Goal: Entertainment & Leisure: Consume media (video, audio)

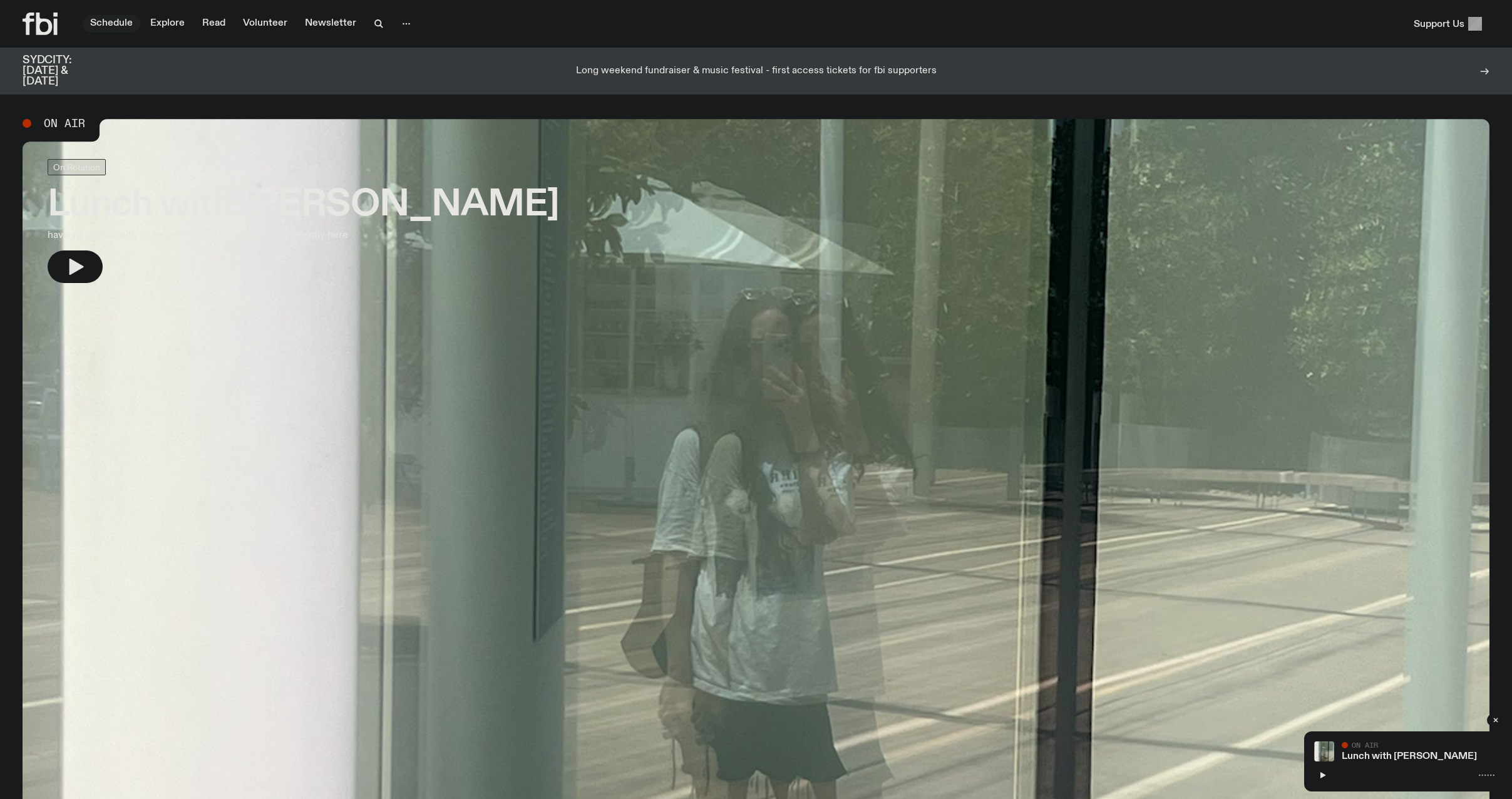
click at [115, 22] on link "Schedule" at bounding box center [111, 23] width 57 height 17
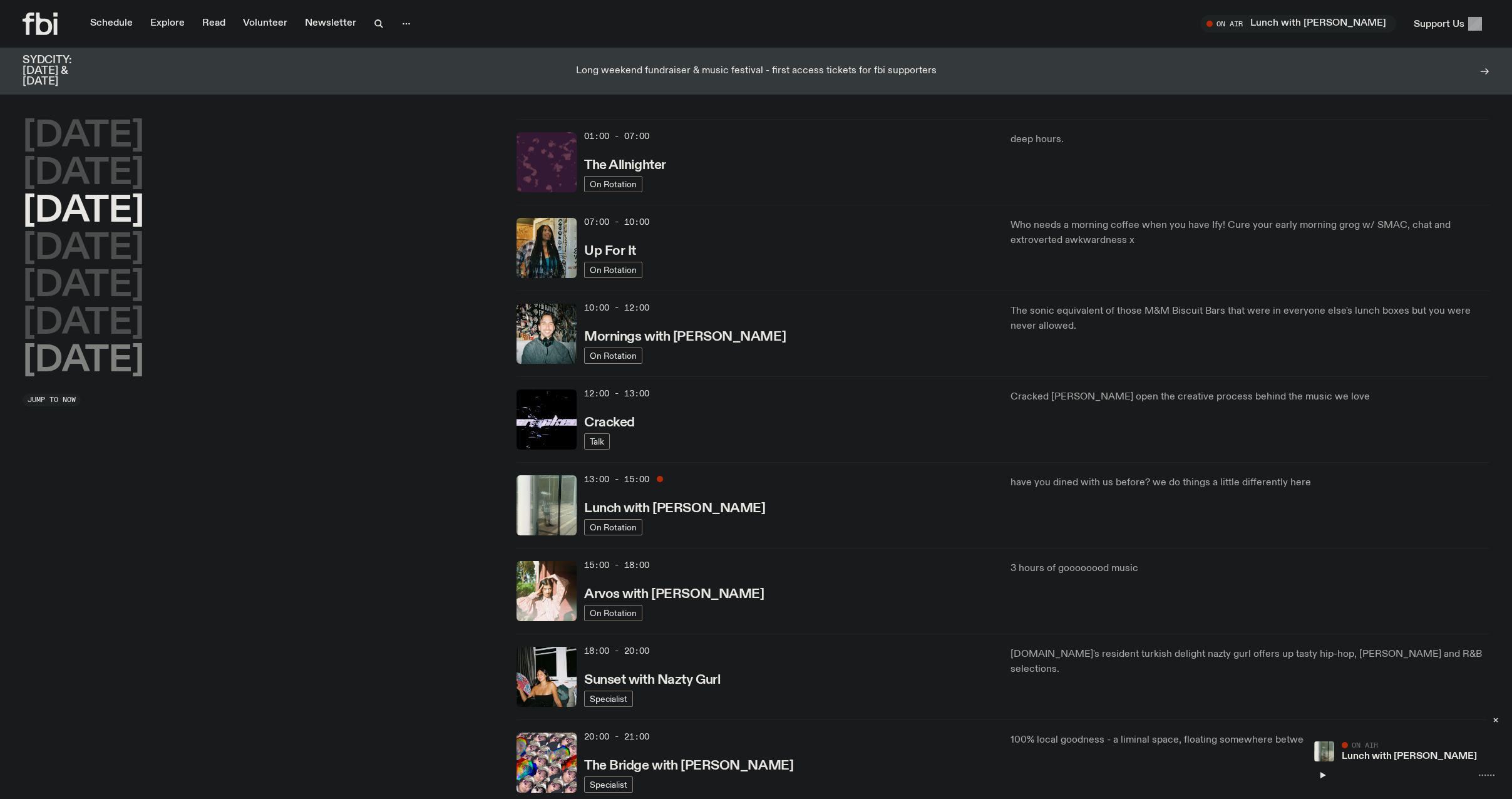
click at [125, 360] on h2 "[DATE]" at bounding box center [83, 361] width 121 height 35
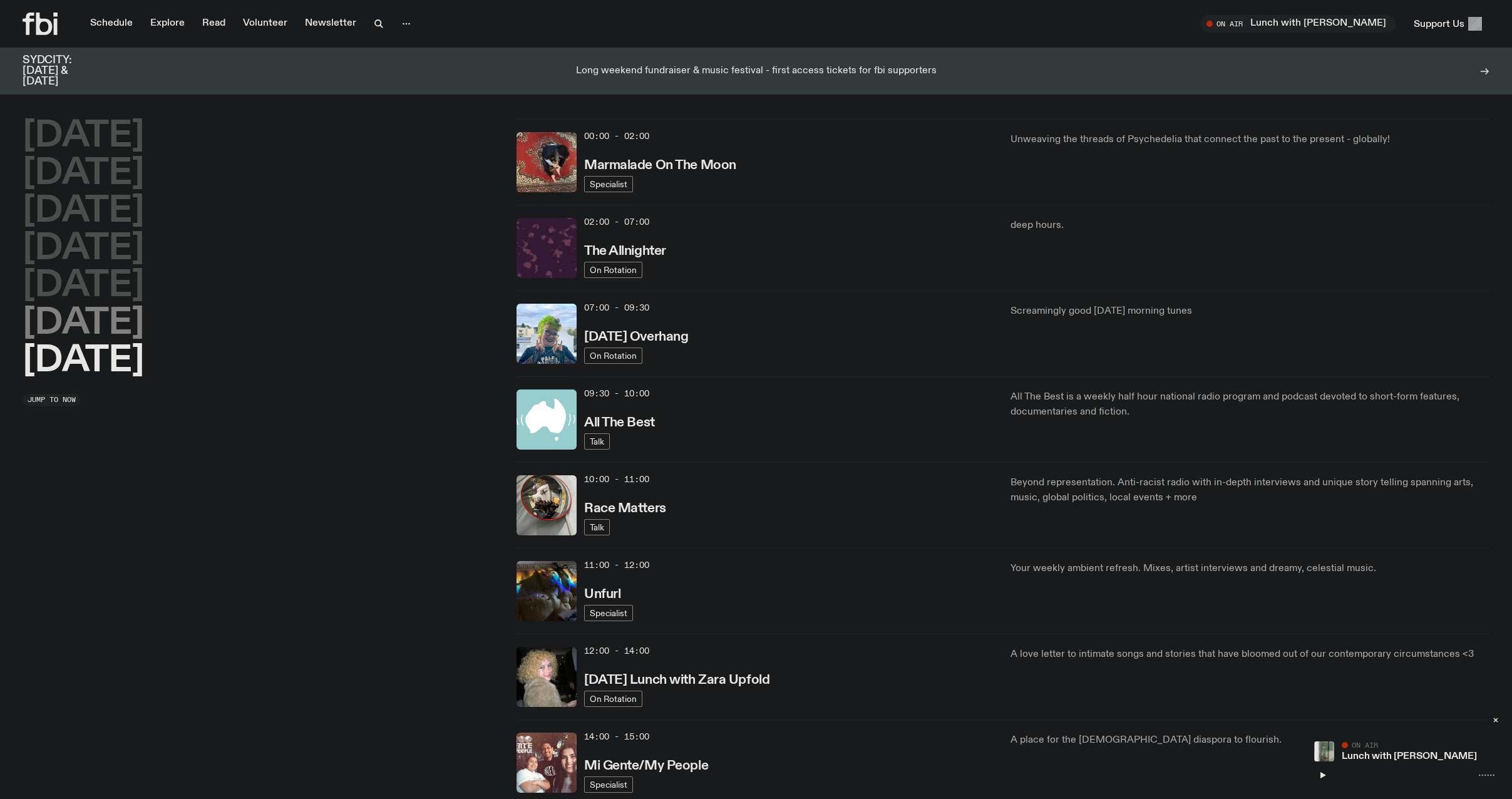
click at [123, 320] on h2 "[DATE]" at bounding box center [83, 324] width 121 height 35
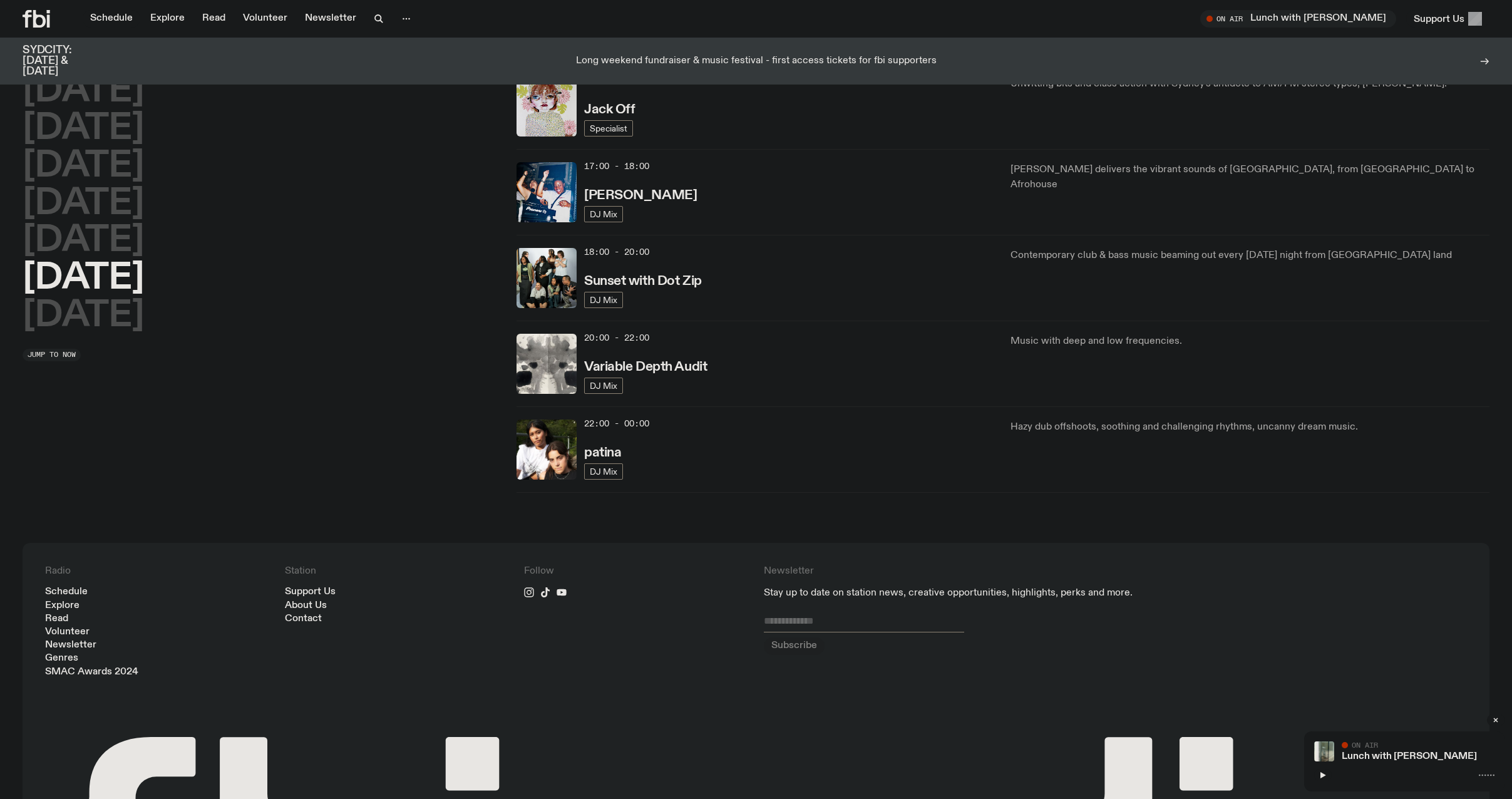
scroll to position [661, 0]
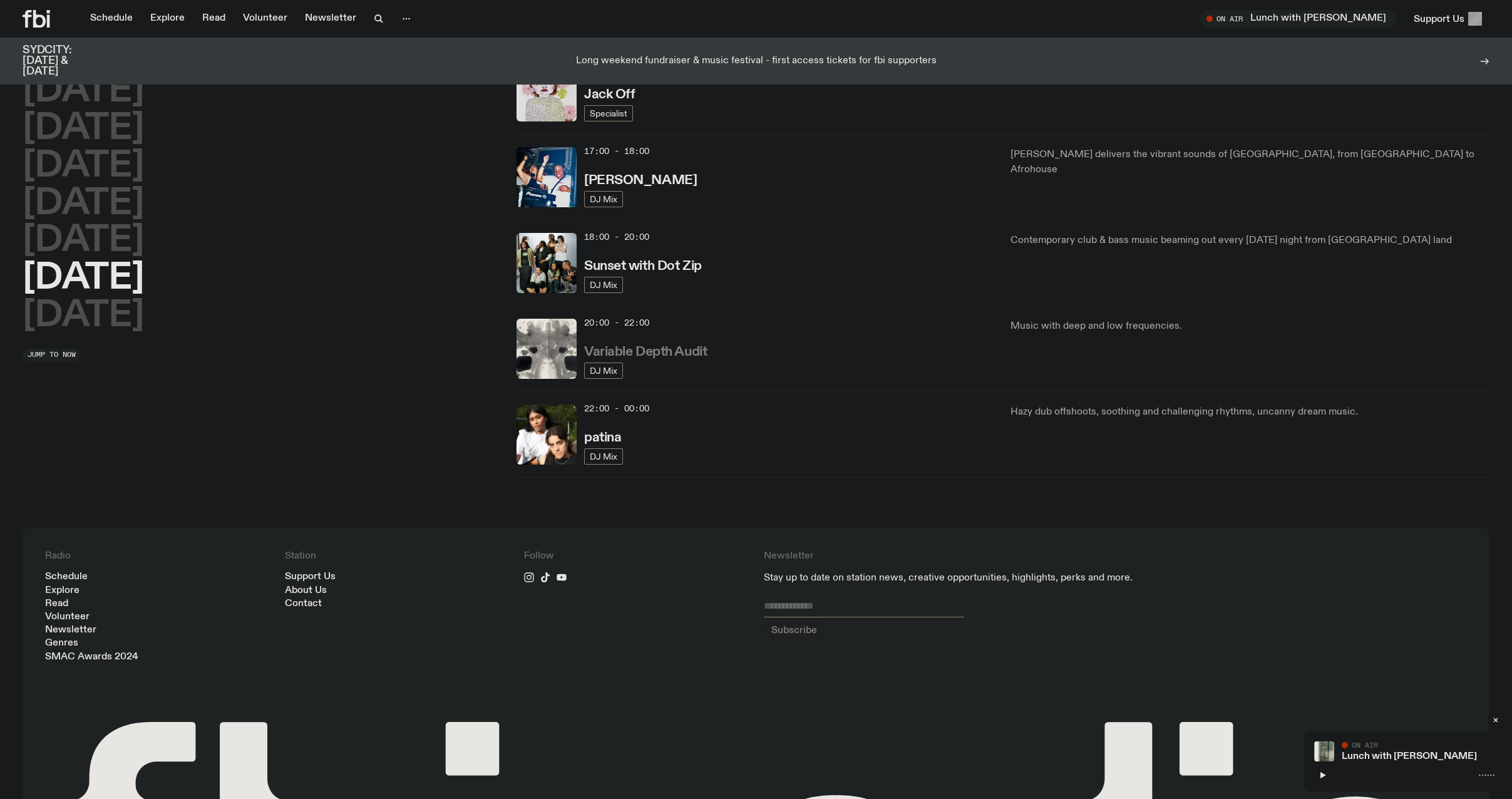
click at [653, 353] on h3 "Variable Depth Audit" at bounding box center [645, 352] width 122 height 13
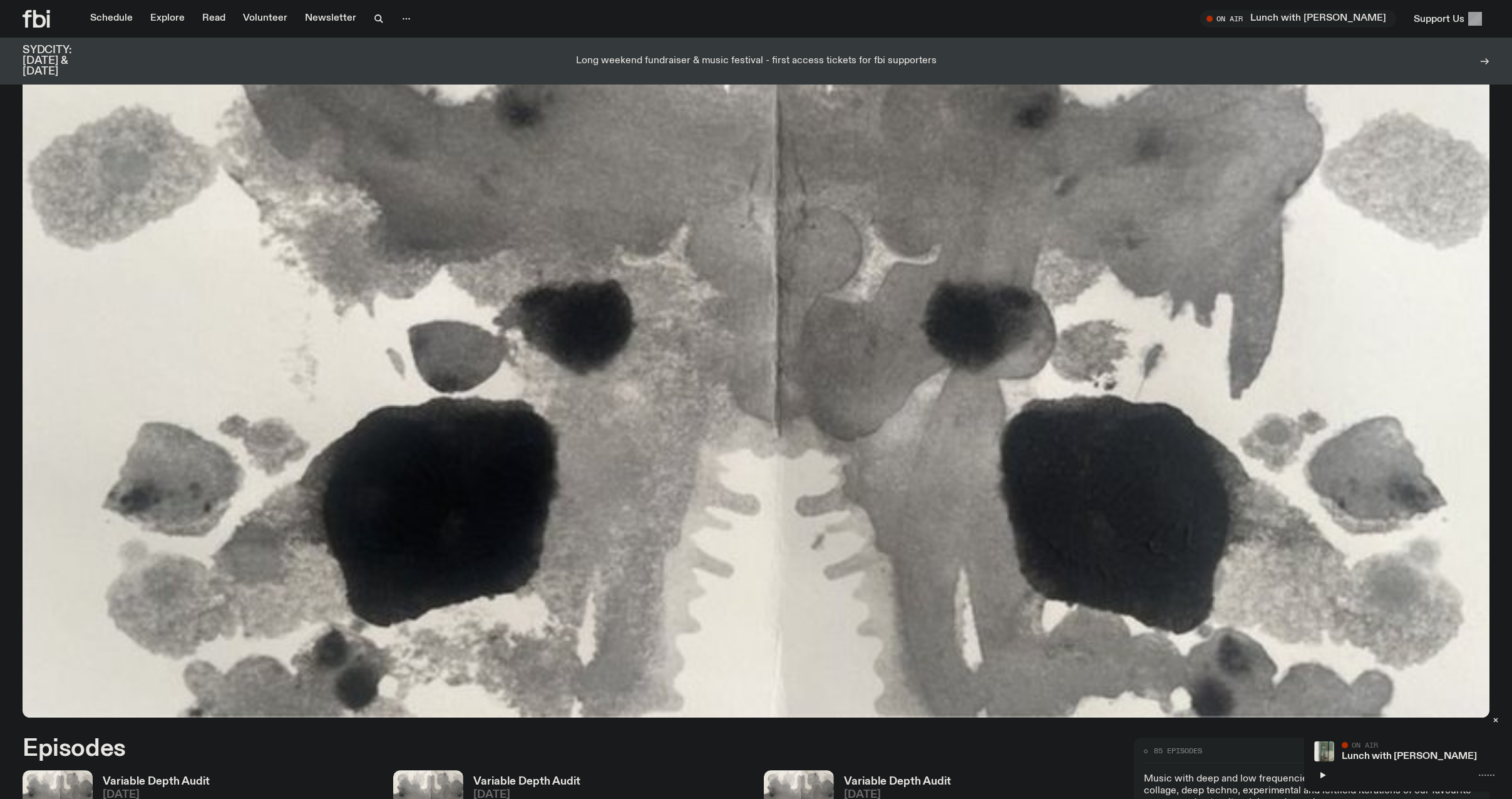
scroll to position [870, 0]
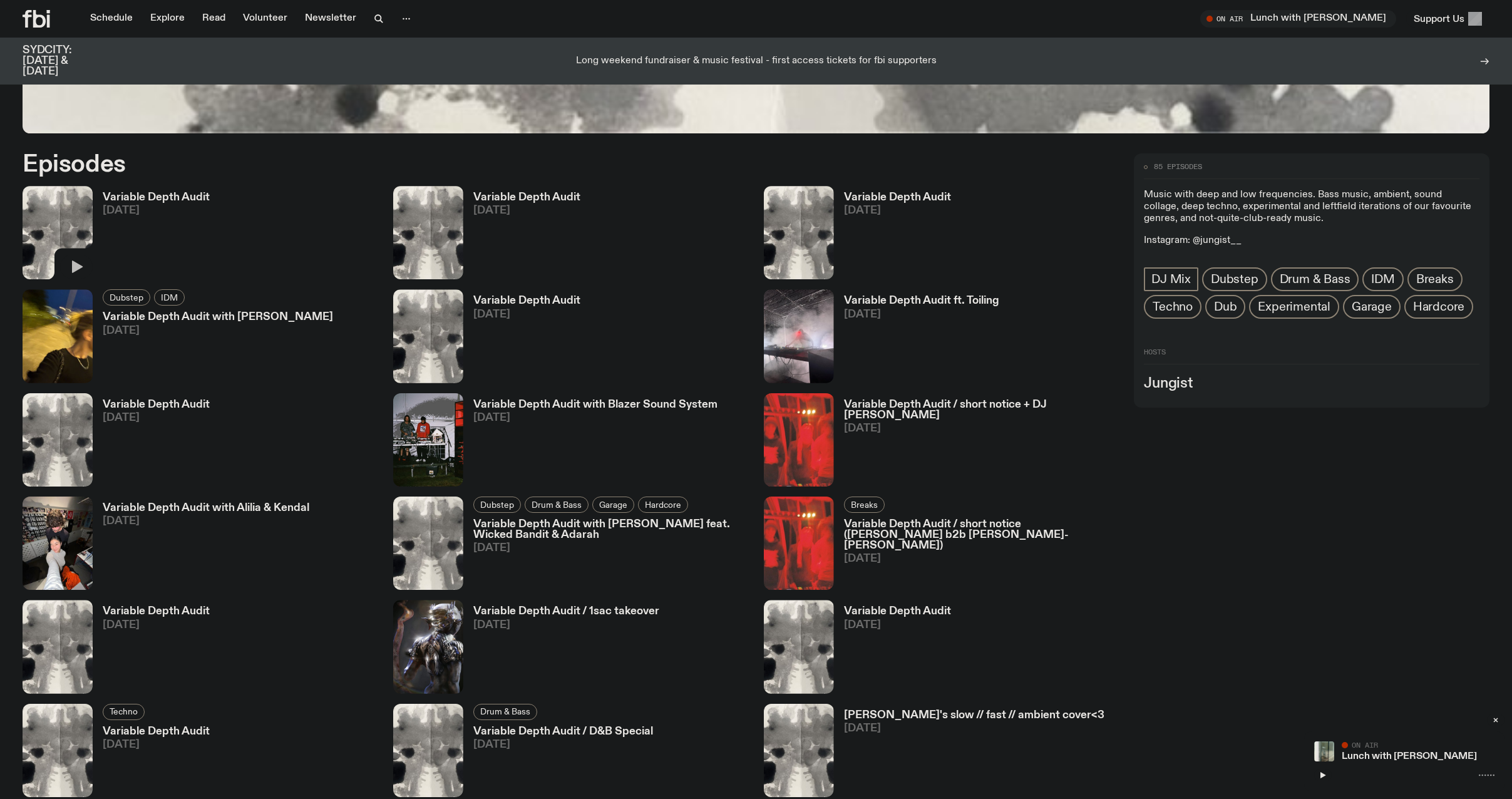
click at [75, 262] on icon "button" at bounding box center [77, 267] width 11 height 12
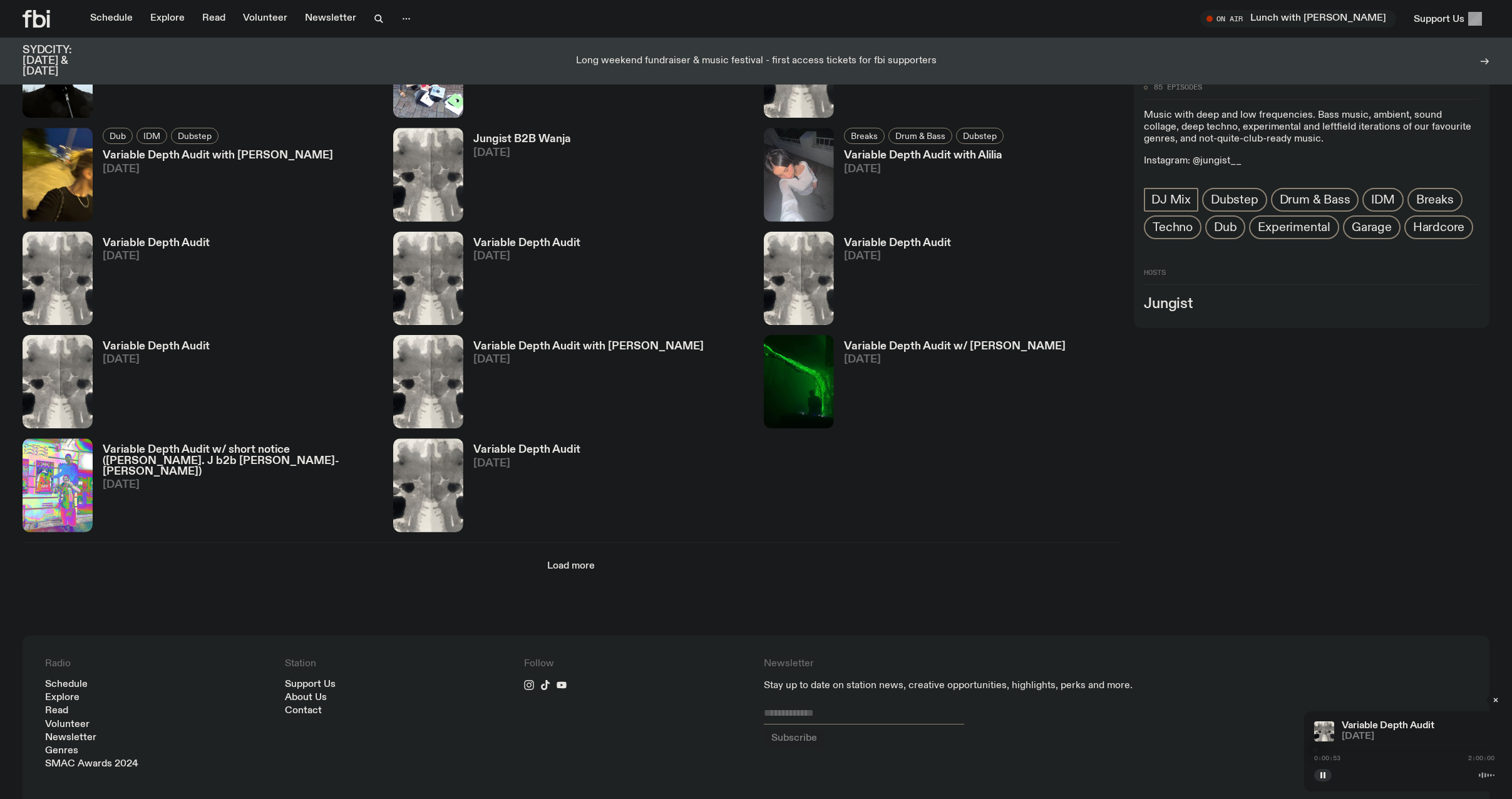
scroll to position [1746, 0]
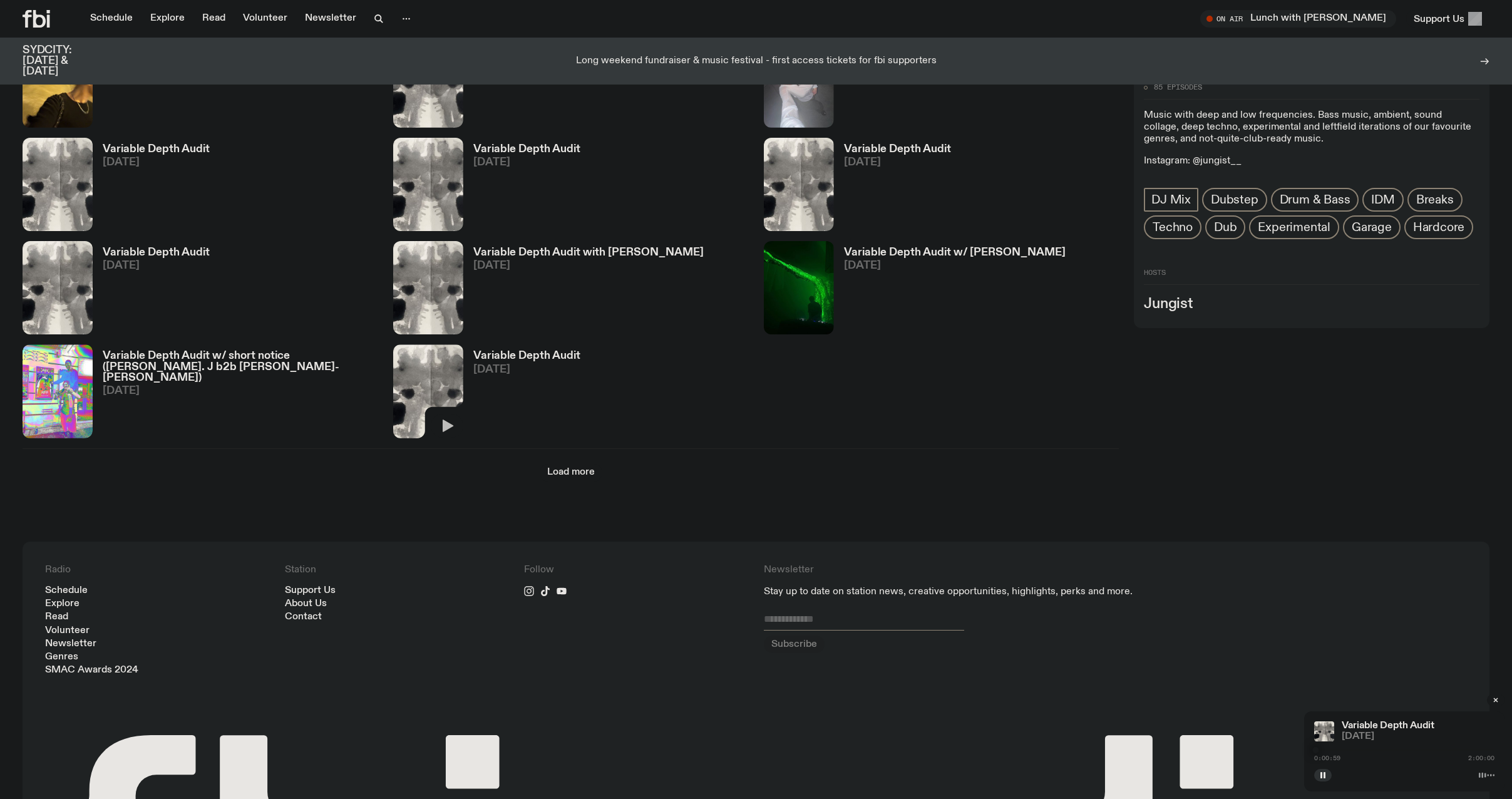
click at [445, 426] on icon "button" at bounding box center [448, 425] width 11 height 12
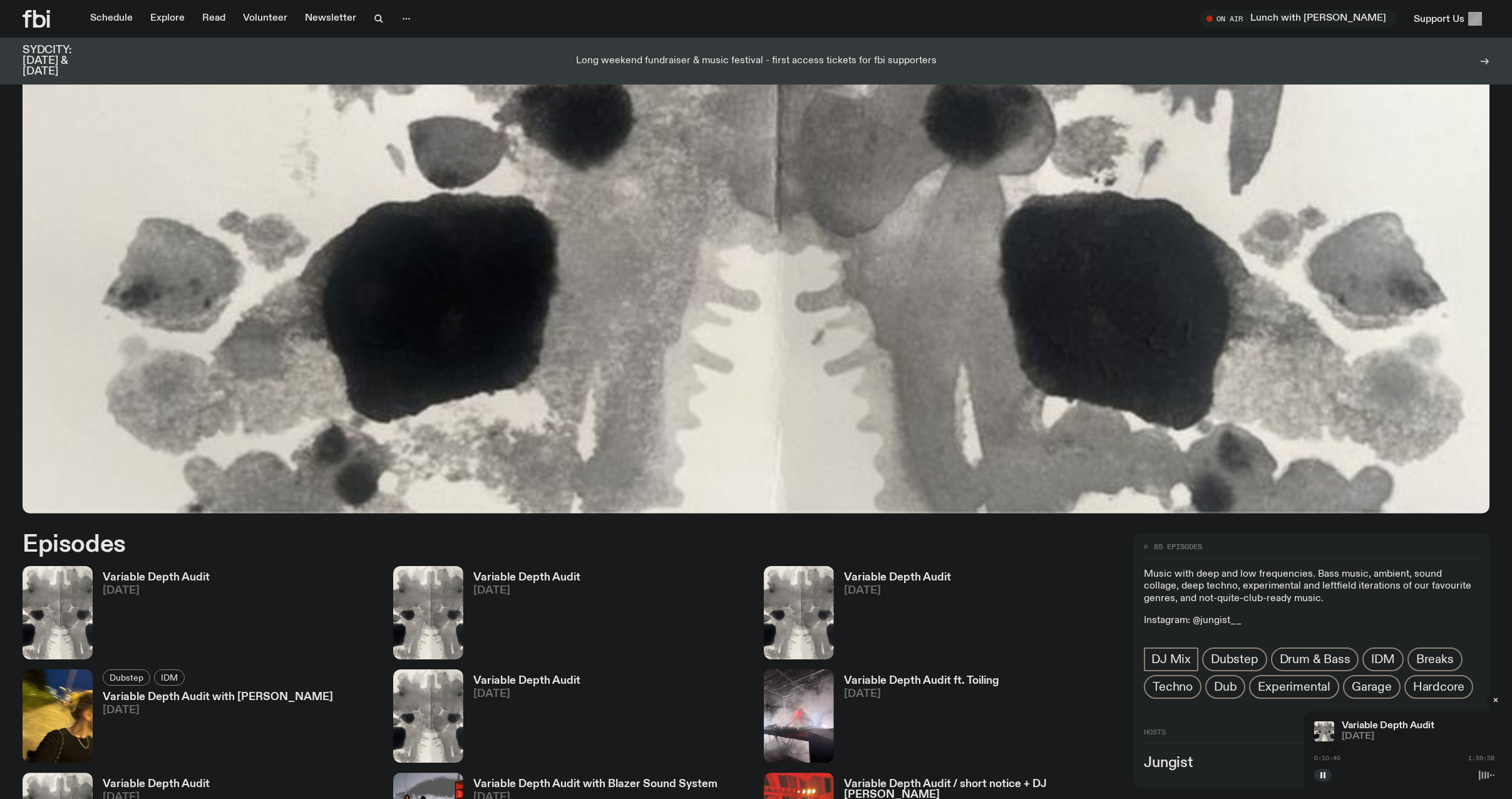
scroll to position [491, 0]
click at [1341, 750] on div at bounding box center [1404, 750] width 181 height 2
click at [1347, 750] on div at bounding box center [1404, 750] width 181 height 2
click at [1364, 732] on span "[DATE]" at bounding box center [1418, 736] width 153 height 9
click at [1495, 775] on div "Variable Depth Audit [DATE] 0:22:23 1:59:58" at bounding box center [1404, 752] width 201 height 80
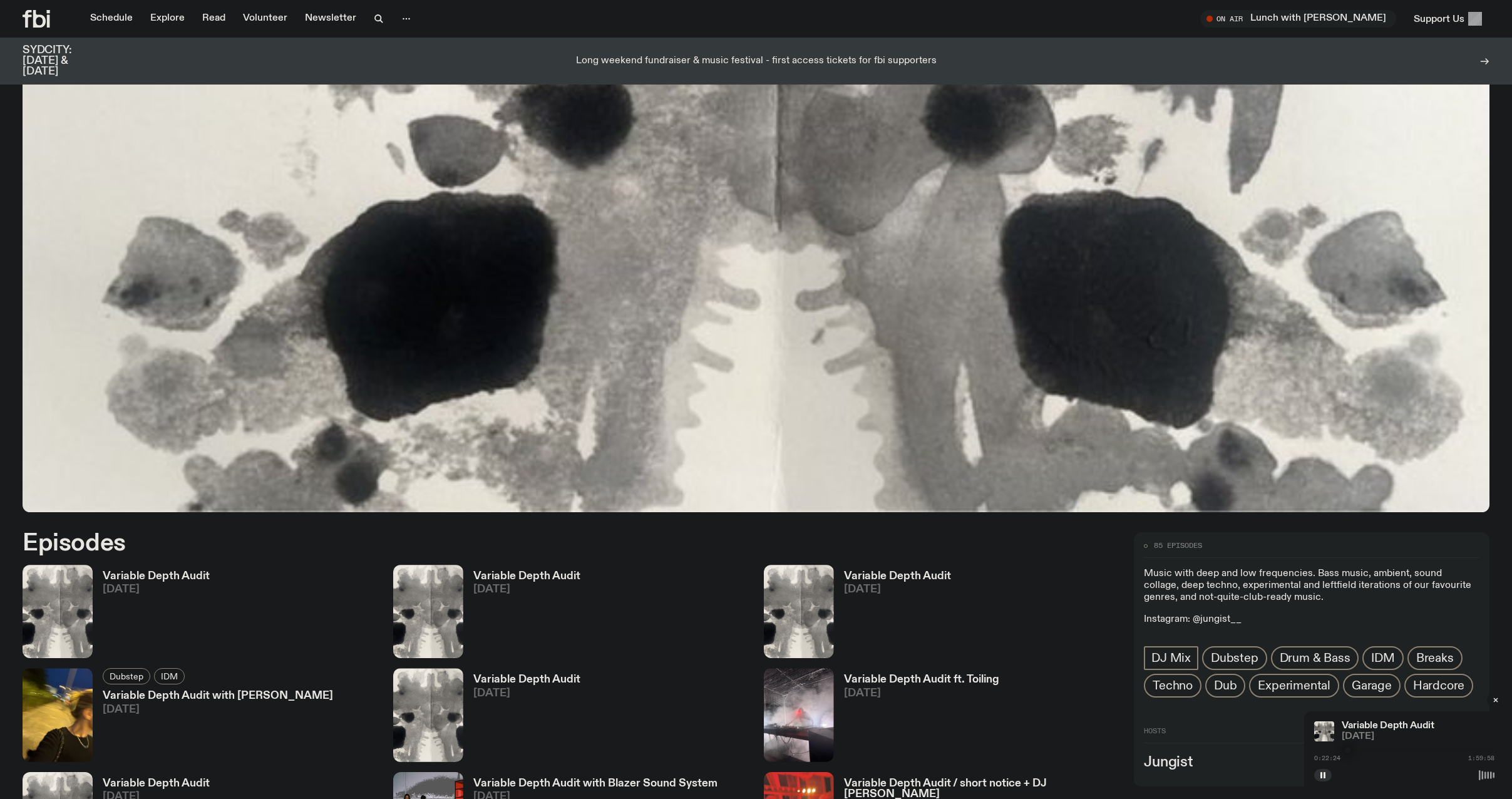
drag, startPoint x: 1480, startPoint y: 777, endPoint x: 1460, endPoint y: 772, distance: 20.6
click at [1462, 774] on div at bounding box center [1404, 774] width 181 height 15
click at [1360, 757] on div "0:24:29 1:59:58" at bounding box center [1404, 758] width 181 height 7
click at [1366, 756] on div "0:24:30 1:59:58" at bounding box center [1404, 758] width 181 height 7
click at [1355, 749] on div at bounding box center [1404, 750] width 181 height 2
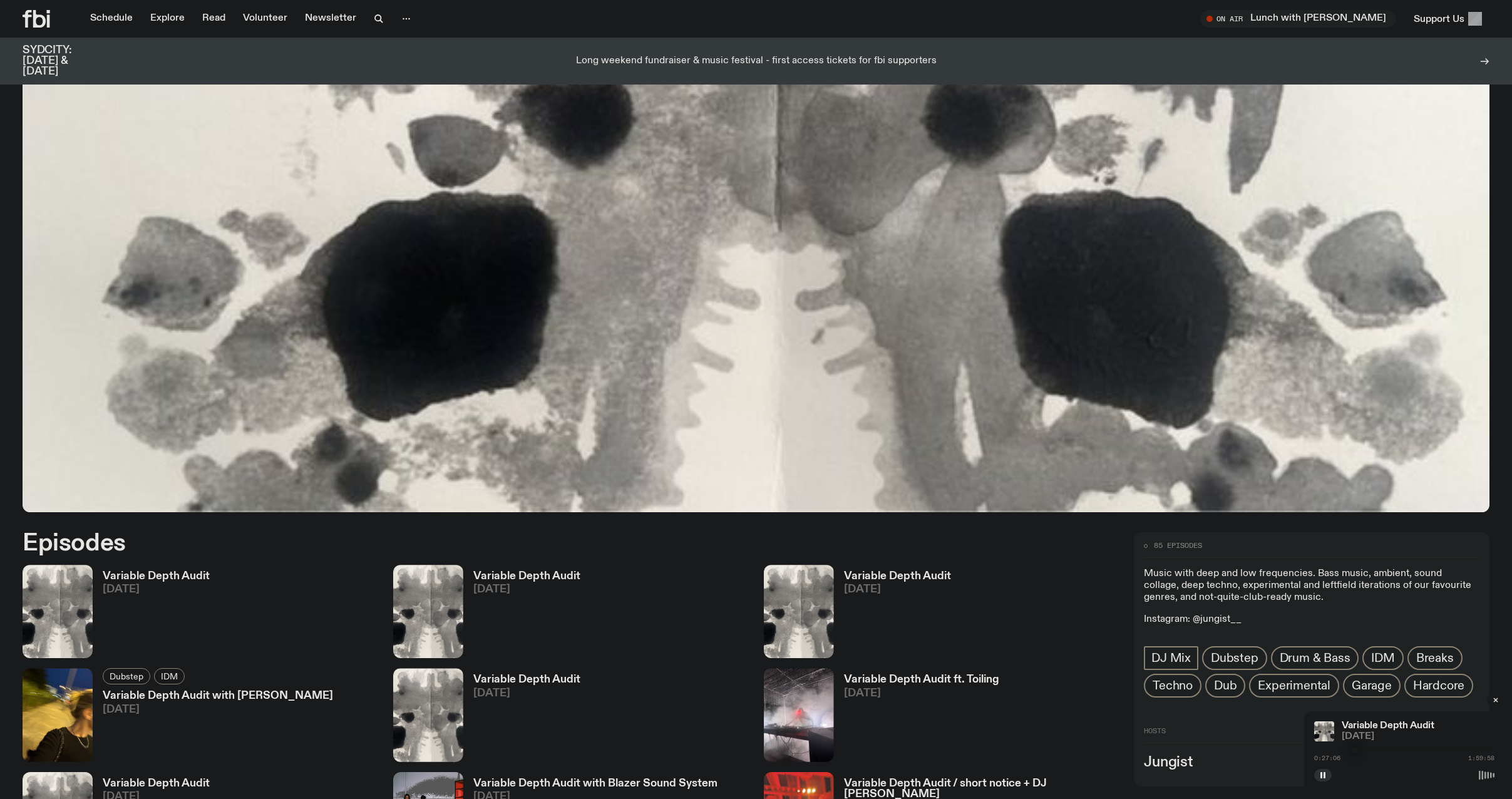
click at [1361, 750] on div at bounding box center [1404, 750] width 181 height 2
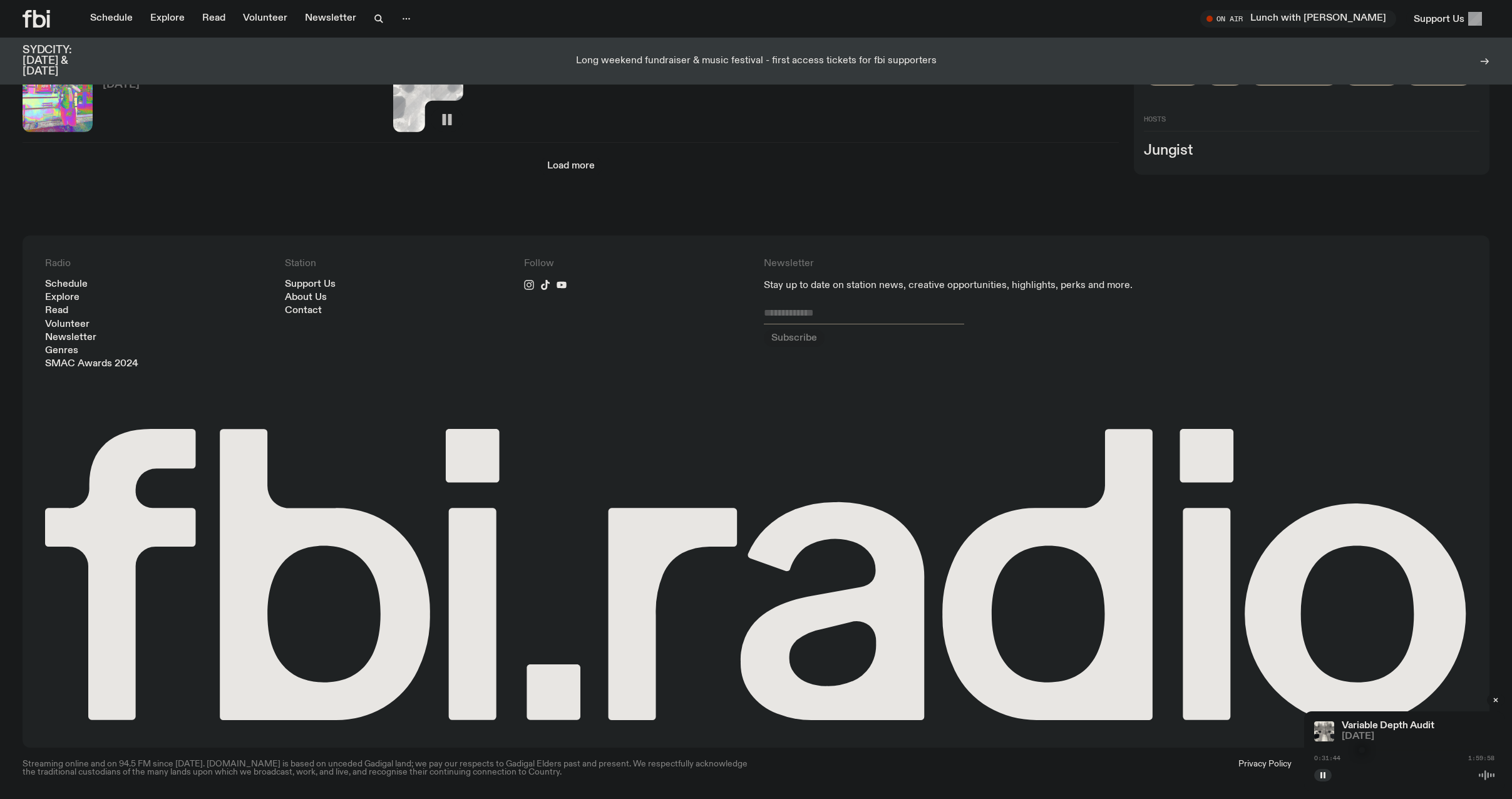
scroll to position [1677, 0]
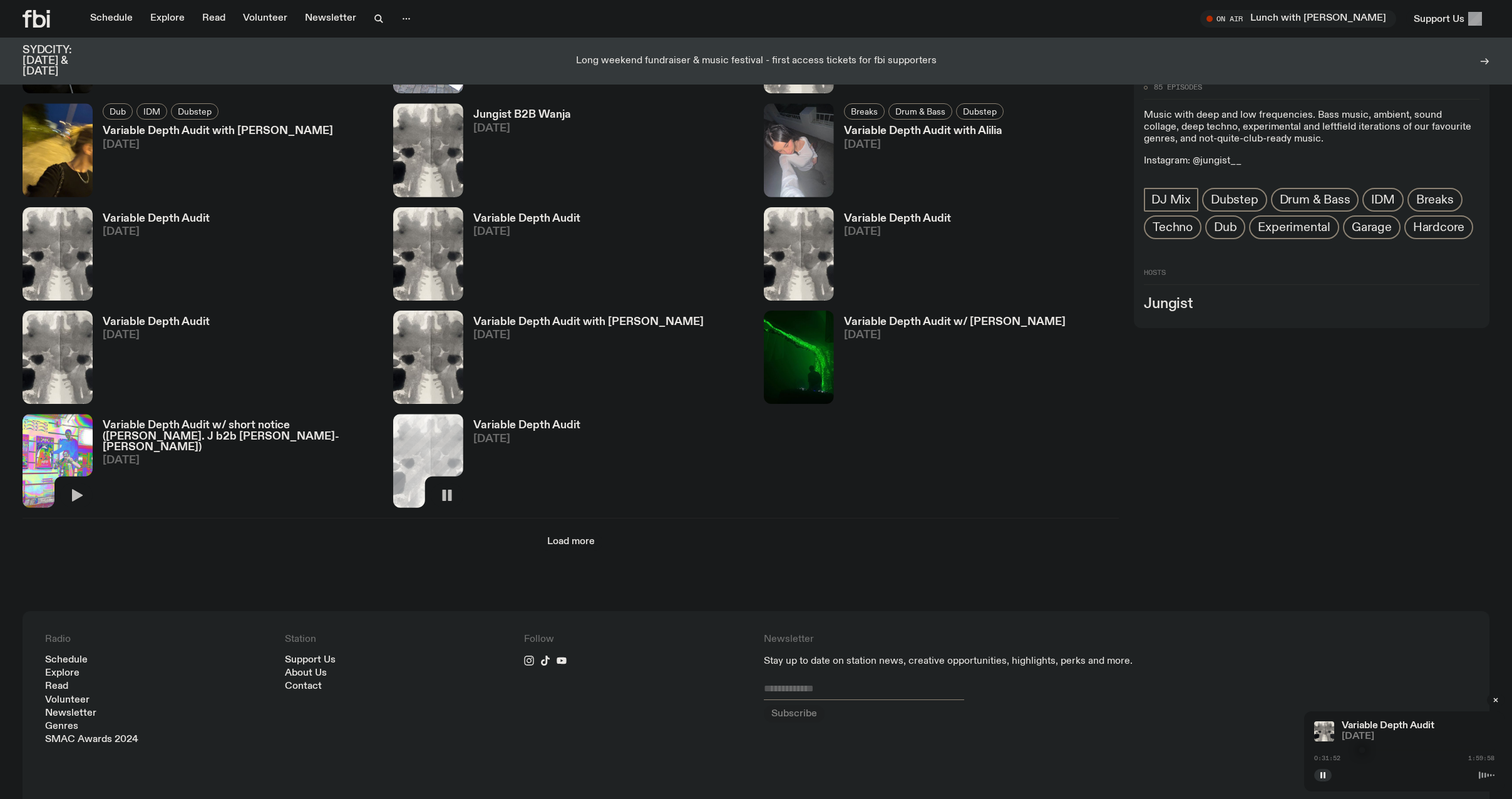
click at [76, 494] on icon "button" at bounding box center [77, 495] width 11 height 12
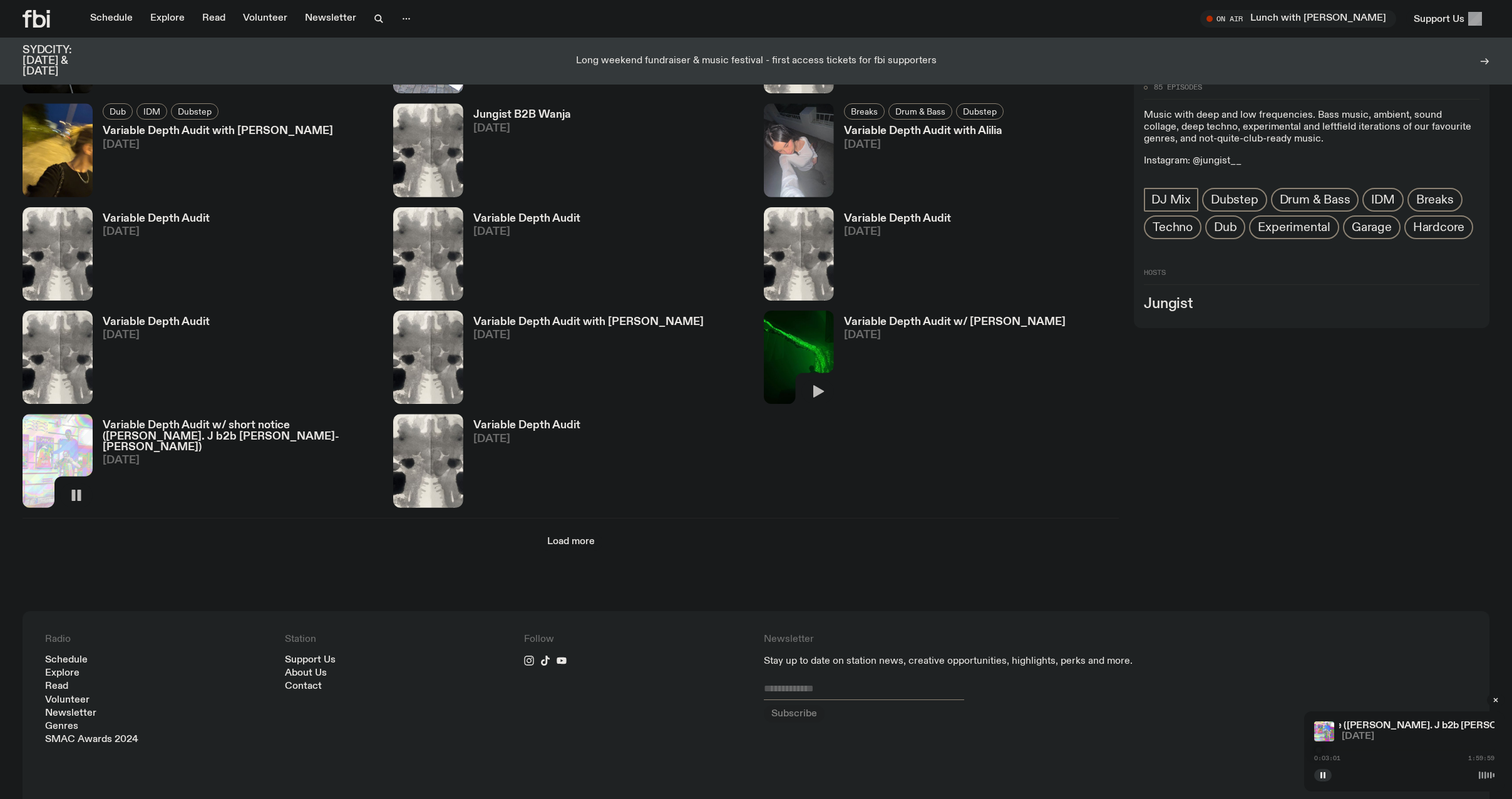
click at [815, 394] on icon "button" at bounding box center [818, 391] width 11 height 12
